Goal: Information Seeking & Learning: Learn about a topic

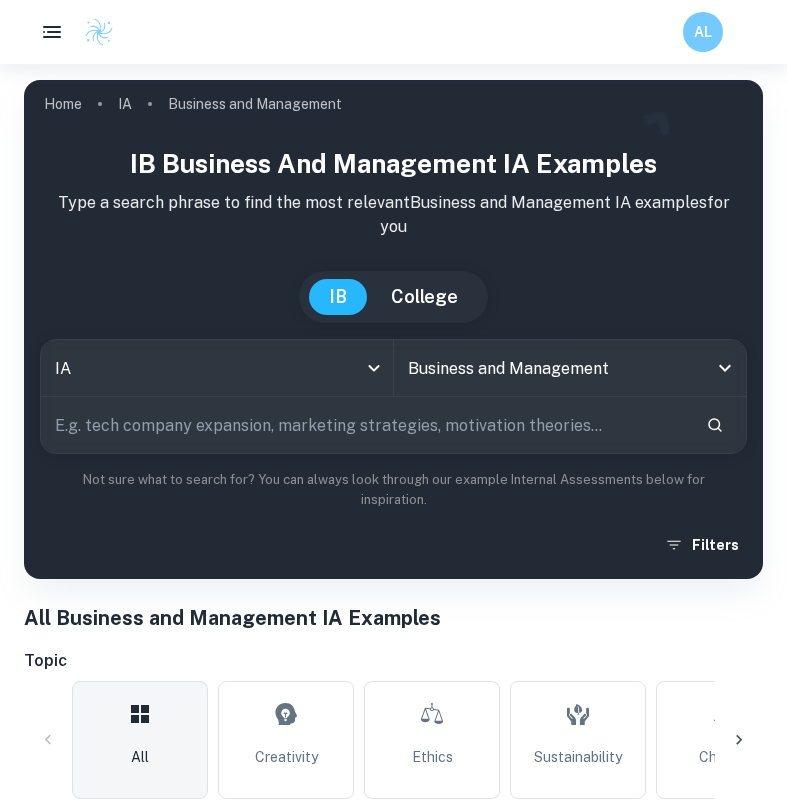
scroll to position [173, 0]
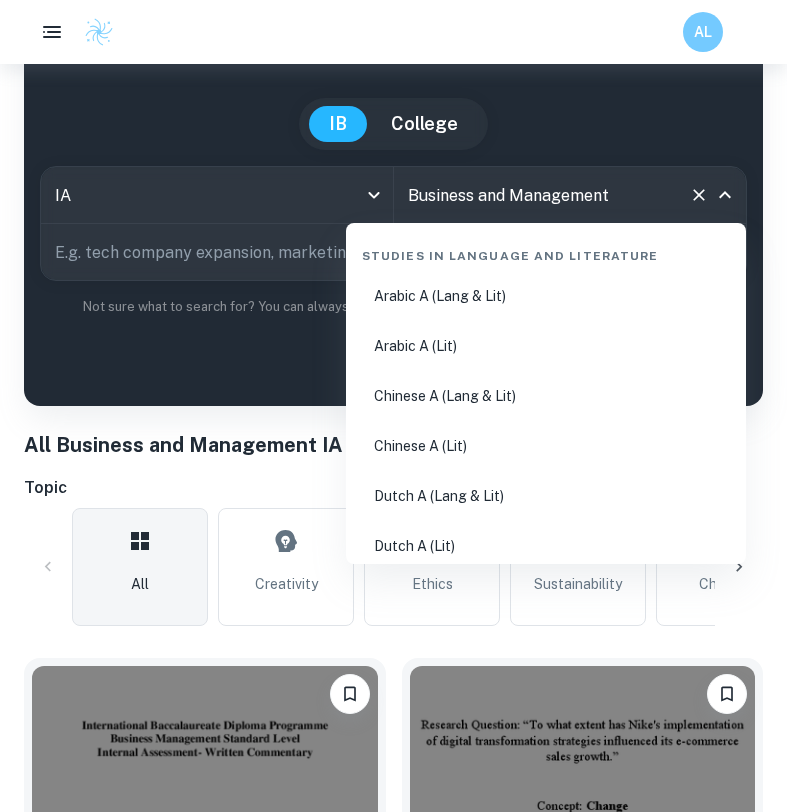
click at [494, 194] on input "Business and Management" at bounding box center [542, 195] width 279 height 38
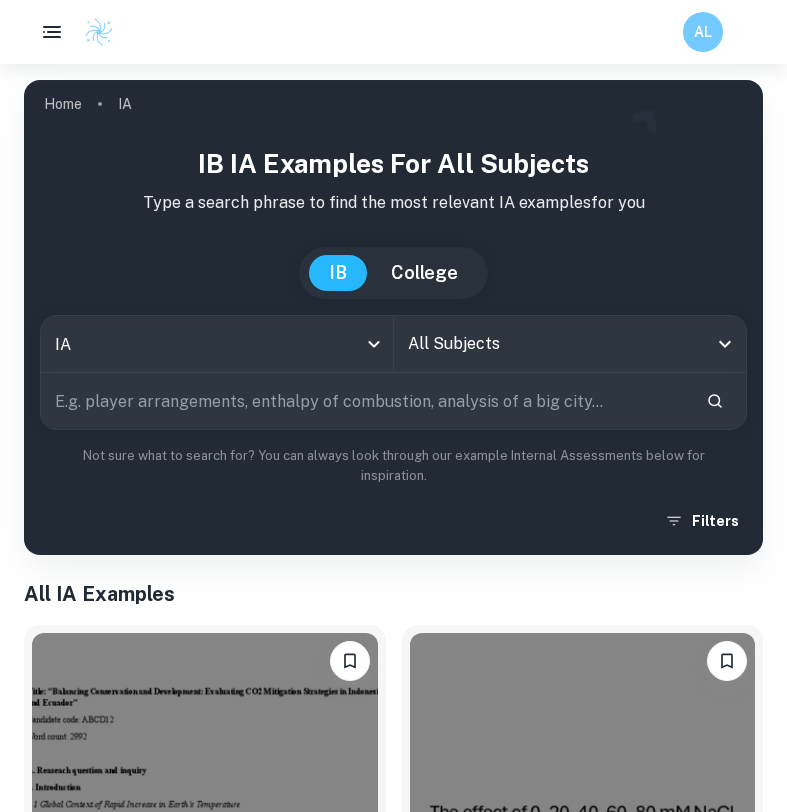
click at [521, 347] on input "All Subjects" at bounding box center [555, 344] width 305 height 38
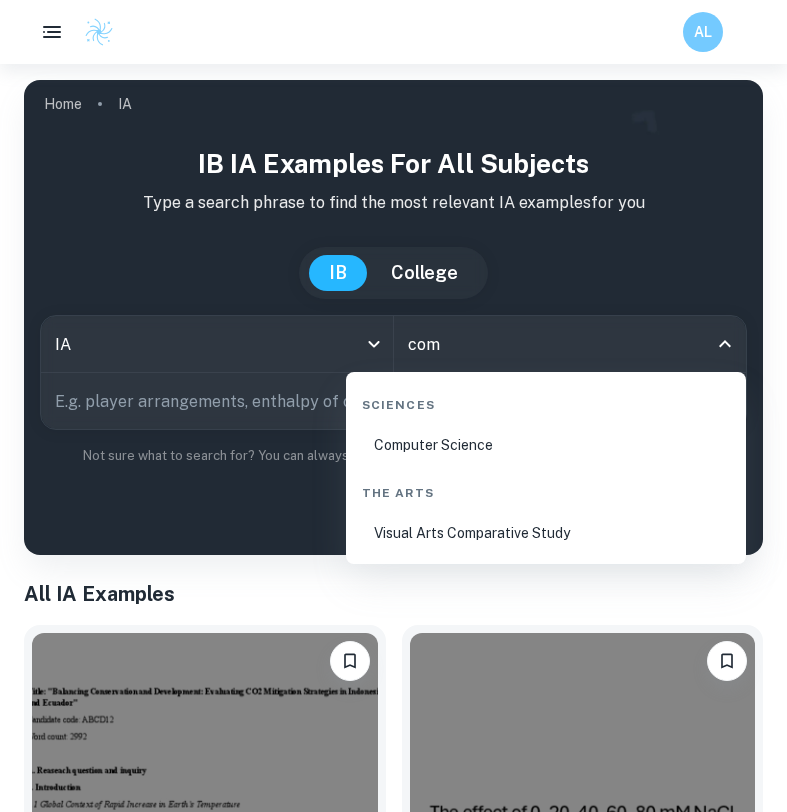
click at [481, 443] on li "Computer Science" at bounding box center [546, 445] width 384 height 46
type input "Computer Science"
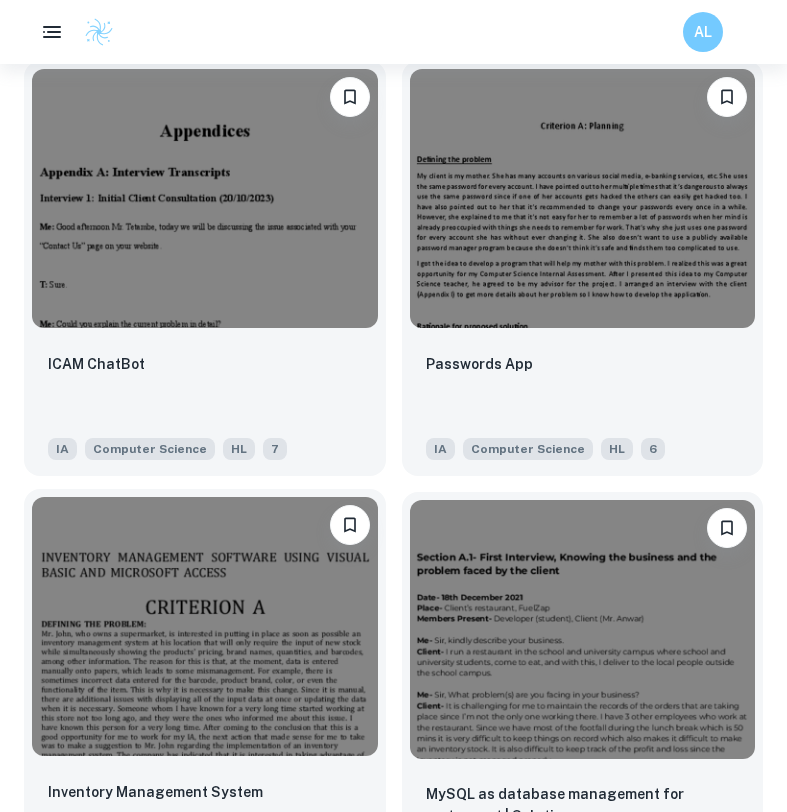
scroll to position [2929, 0]
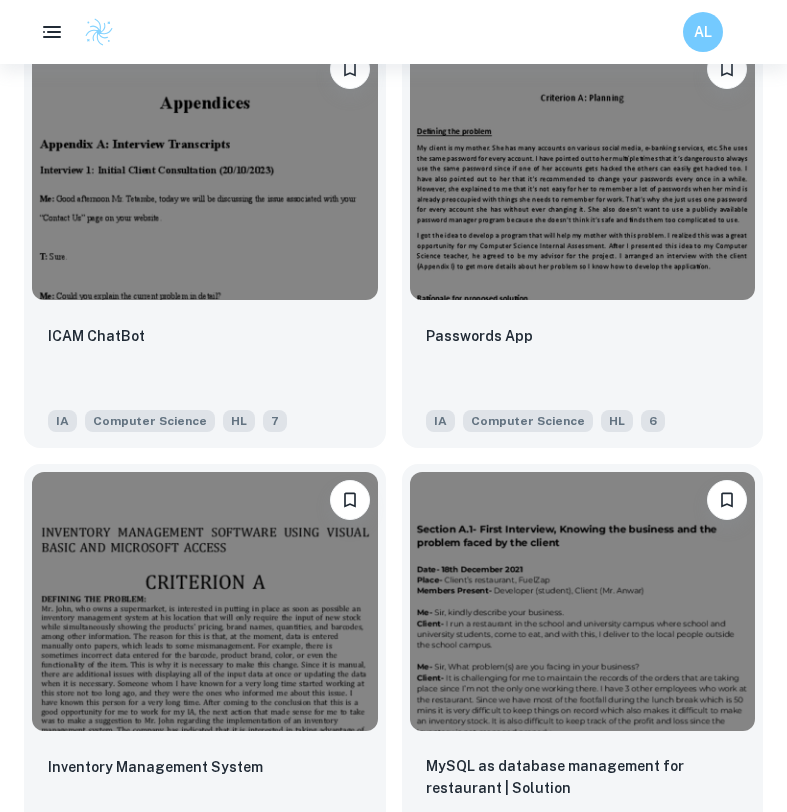
drag, startPoint x: 241, startPoint y: 419, endPoint x: 382, endPoint y: 9, distance: 433.4
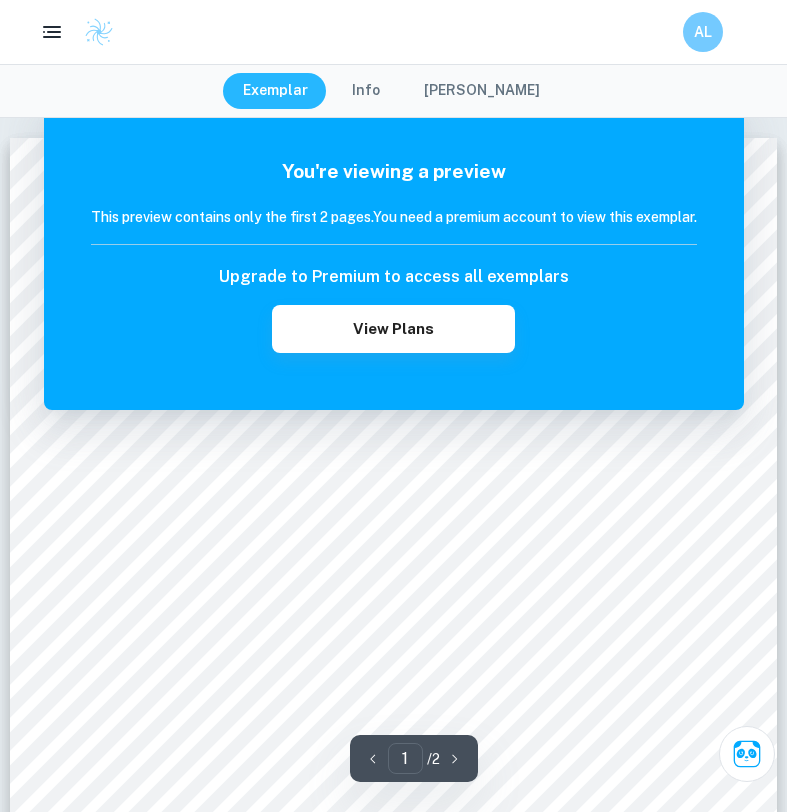
scroll to position [52, 0]
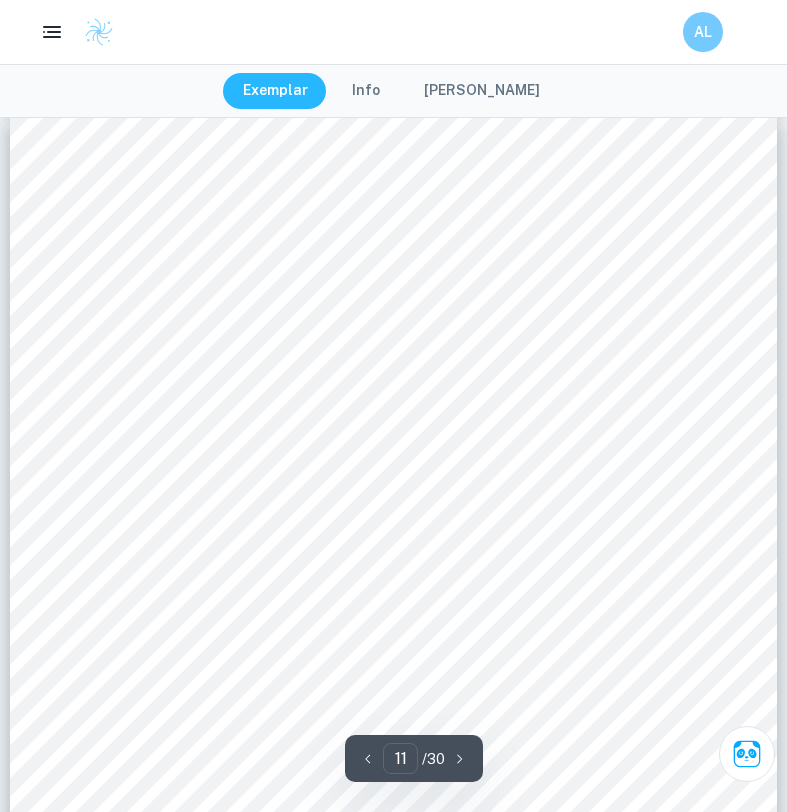
scroll to position [11462, 0]
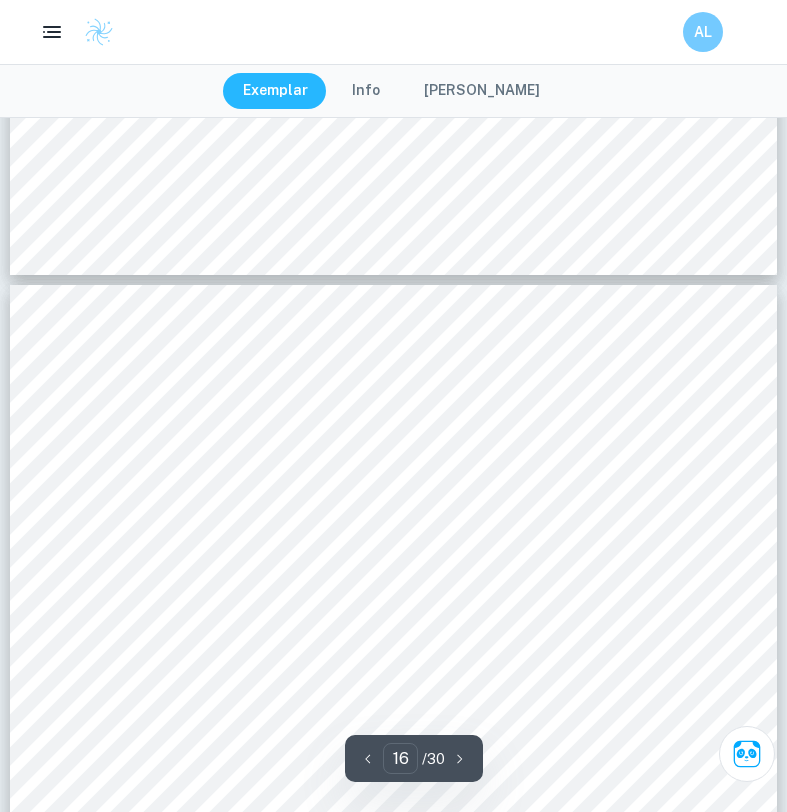
type input "15"
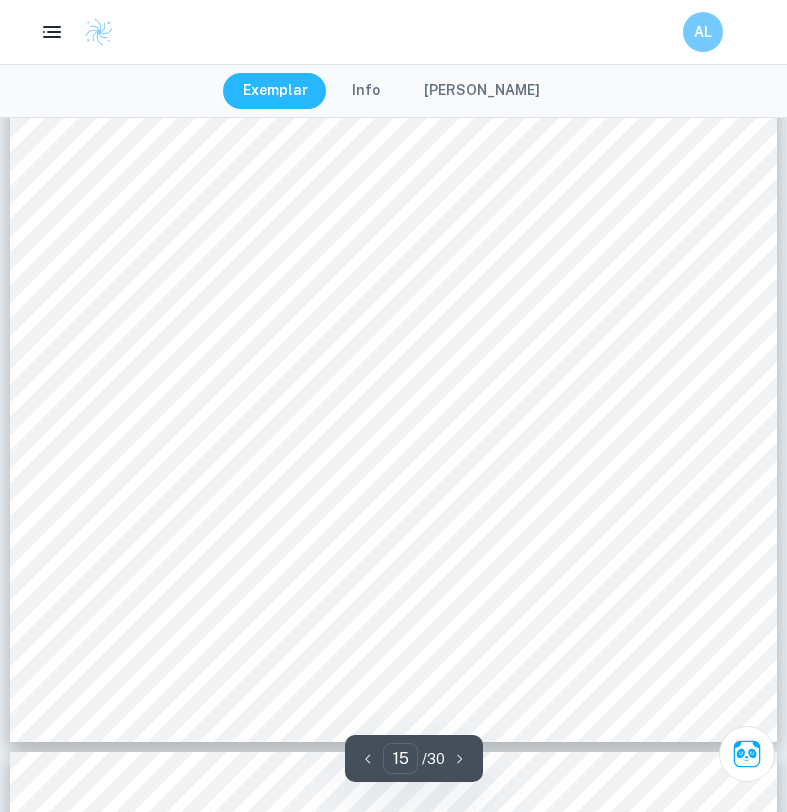
scroll to position [15472, 0]
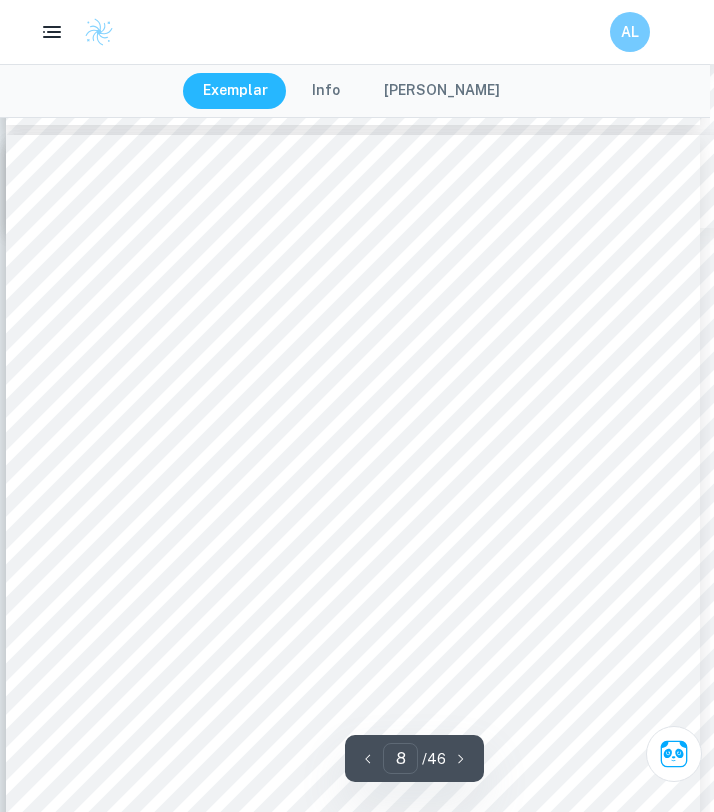
scroll to position [7001, 4]
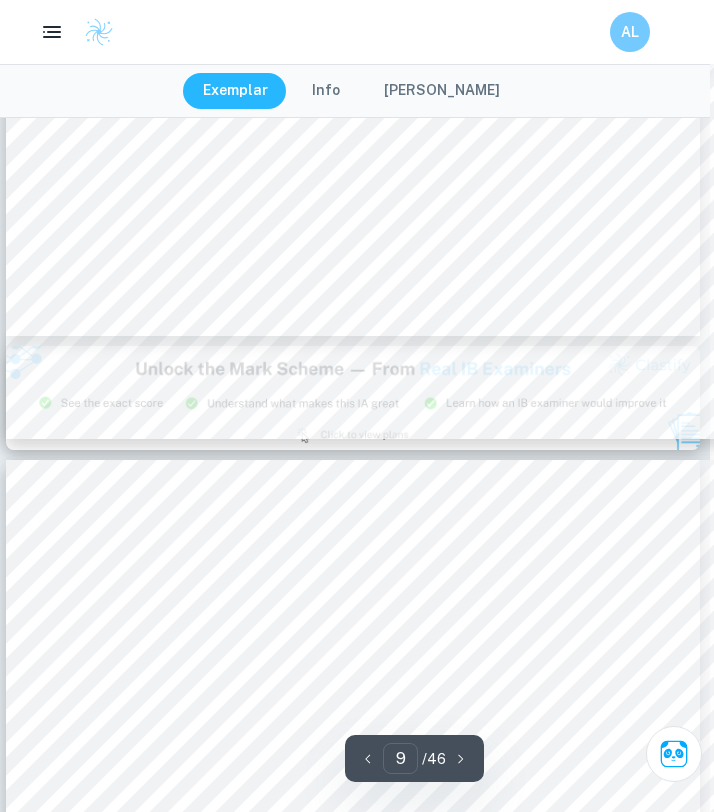
type input "8"
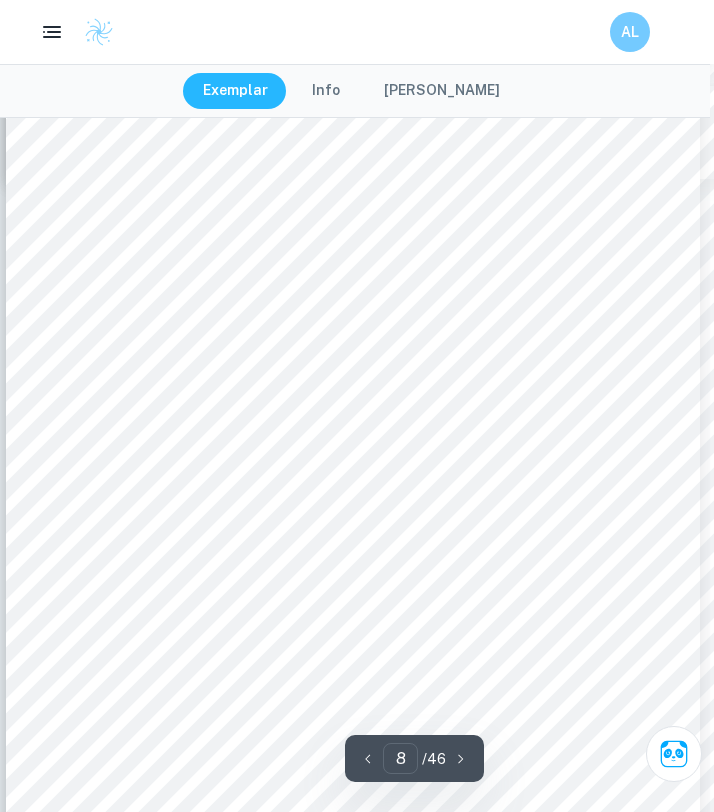
scroll to position [7053, 4]
